Goal: Information Seeking & Learning: Learn about a topic

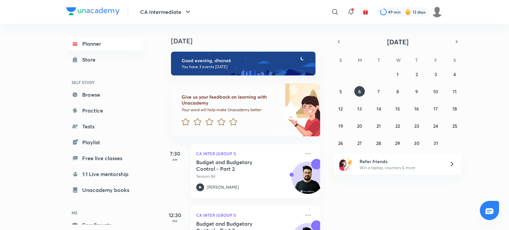
click at [334, 38] on div "[DATE]" at bounding box center [397, 41] width 127 height 9
click at [336, 39] on icon "button" at bounding box center [338, 42] width 5 height 6
click at [336, 45] on button "button" at bounding box center [338, 41] width 9 height 9
click at [335, 45] on button "button" at bounding box center [338, 41] width 9 height 9
click at [378, 145] on abbr "29" at bounding box center [378, 143] width 5 height 6
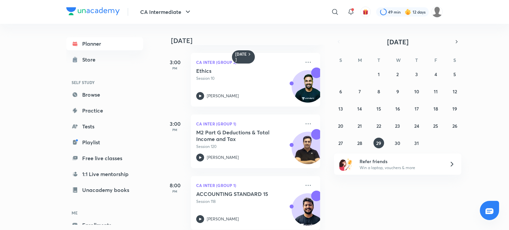
scroll to position [133, 0]
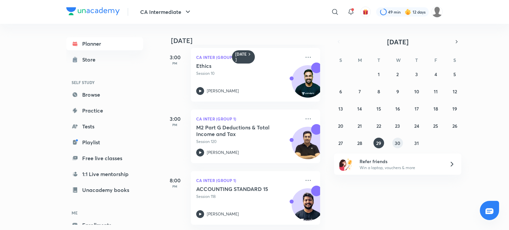
click at [399, 143] on abbr "30" at bounding box center [397, 143] width 6 height 6
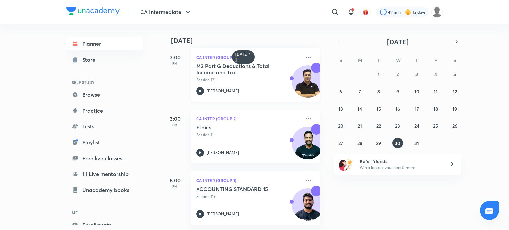
click at [207, 88] on p "[PERSON_NAME]" at bounding box center [223, 91] width 32 height 6
